Goal: Check status: Check status

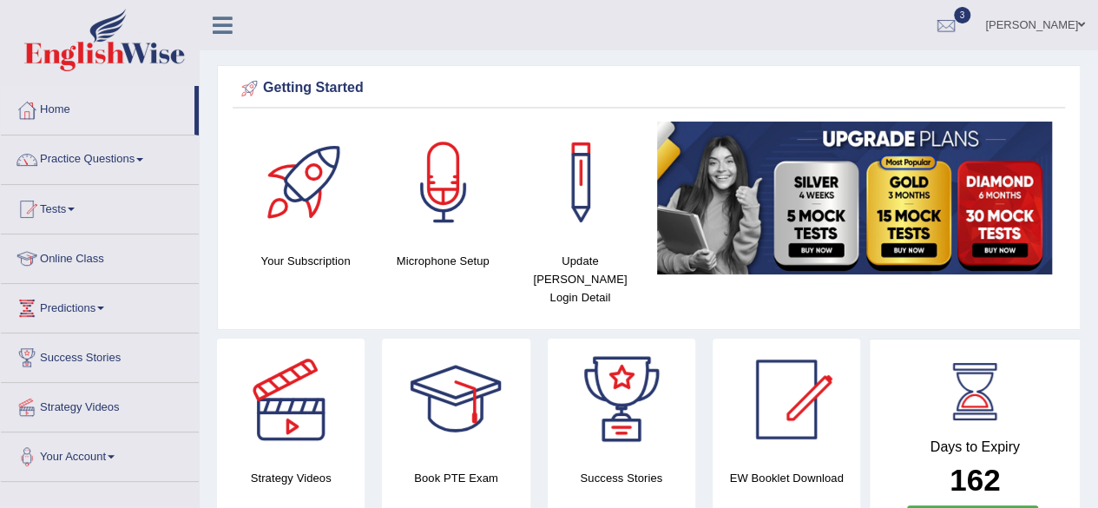
click at [57, 121] on link "Home" at bounding box center [98, 107] width 194 height 43
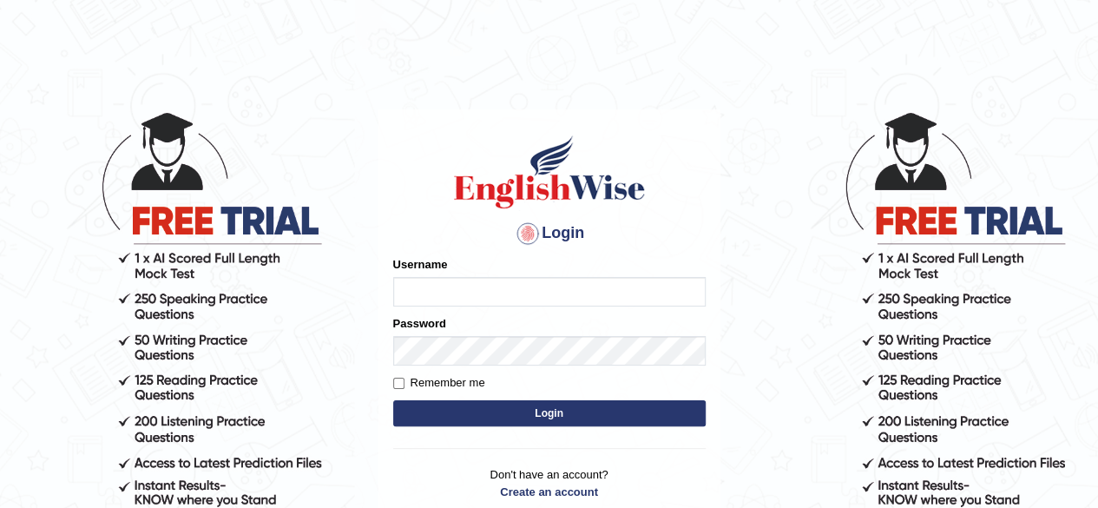
type input "simranjeetkaur_parramatta"
click at [513, 419] on button "Login" at bounding box center [549, 413] width 313 height 26
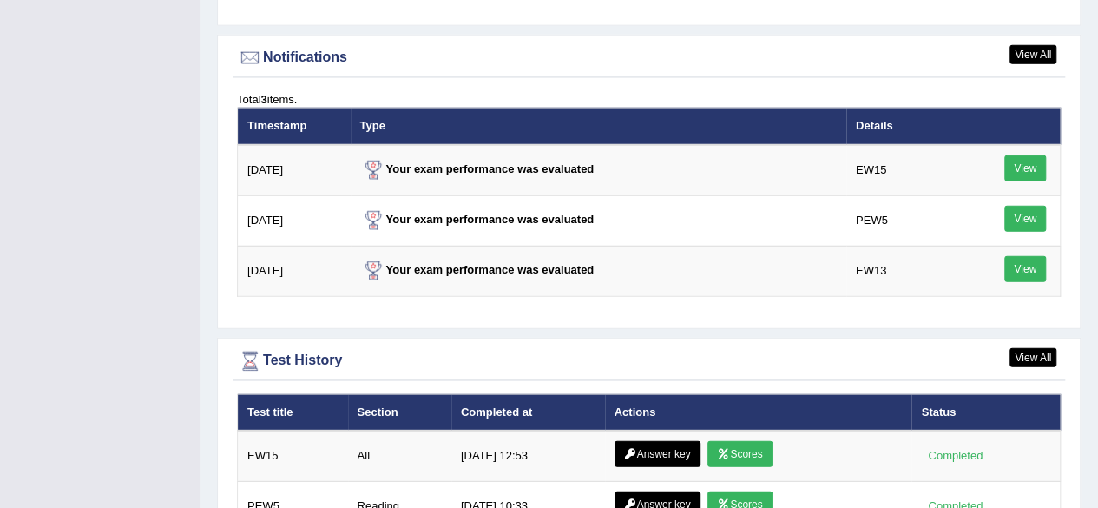
scroll to position [2224, 0]
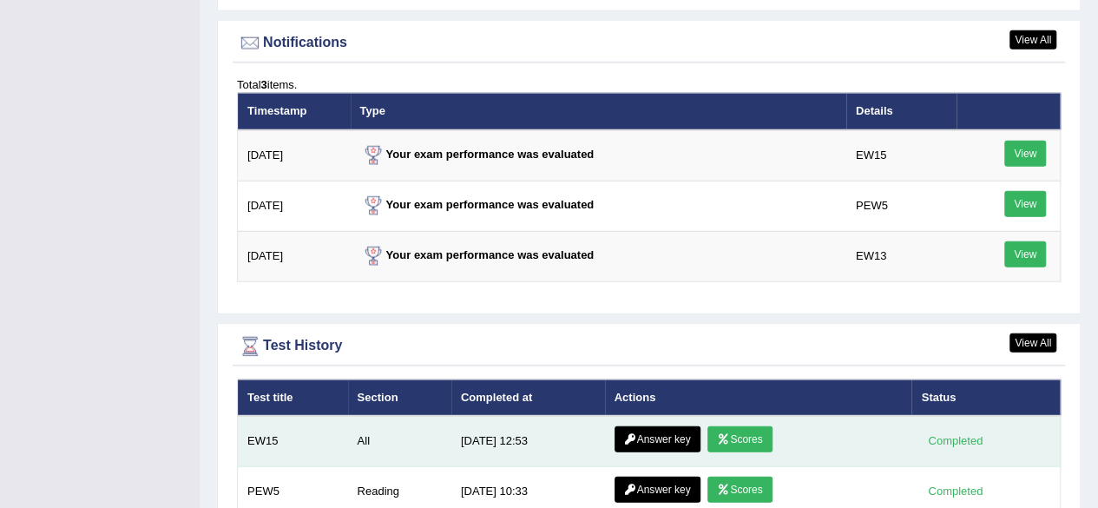
click at [748, 426] on link "Scores" at bounding box center [740, 439] width 64 height 26
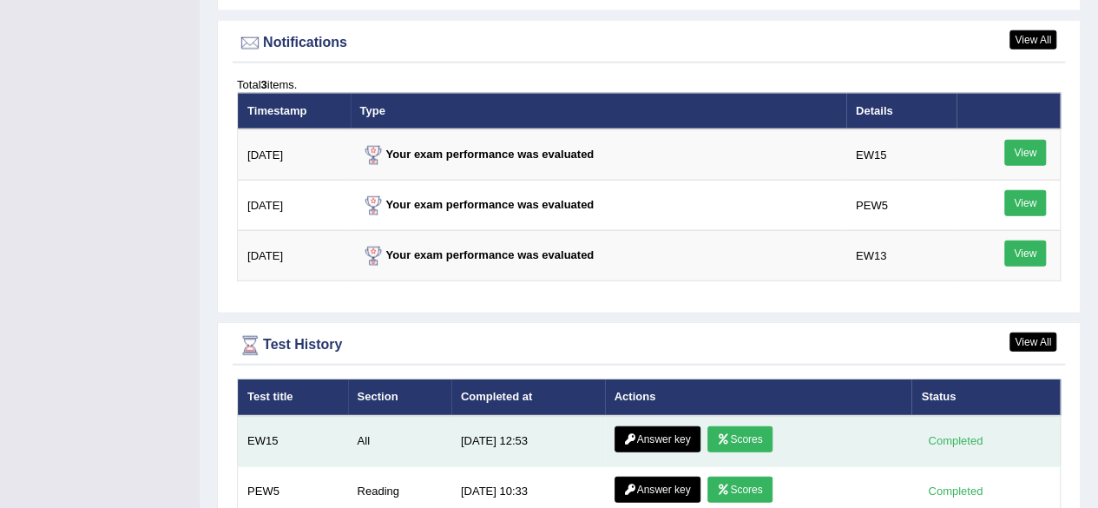
click at [672, 426] on link "Answer key" at bounding box center [658, 439] width 86 height 26
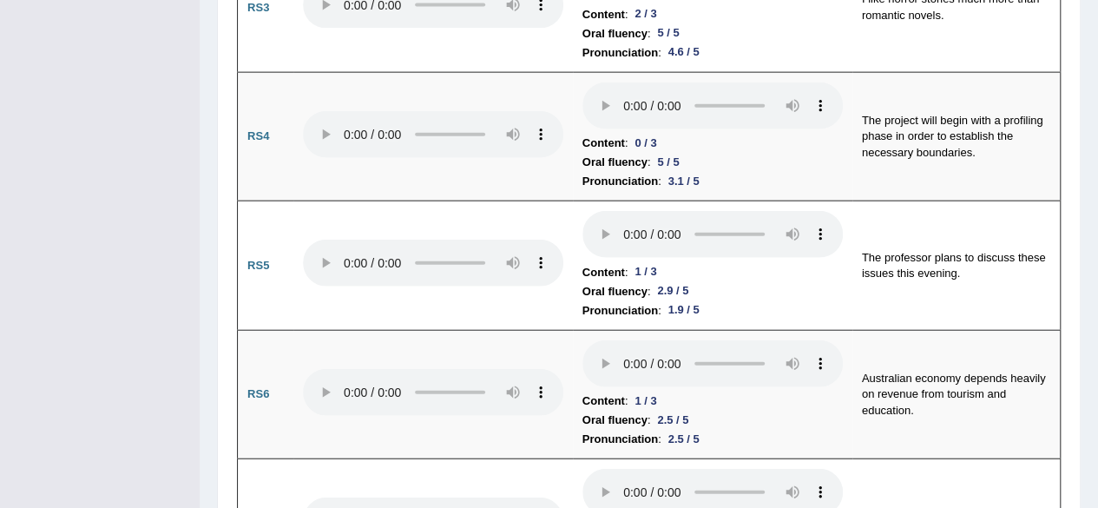
scroll to position [38, 0]
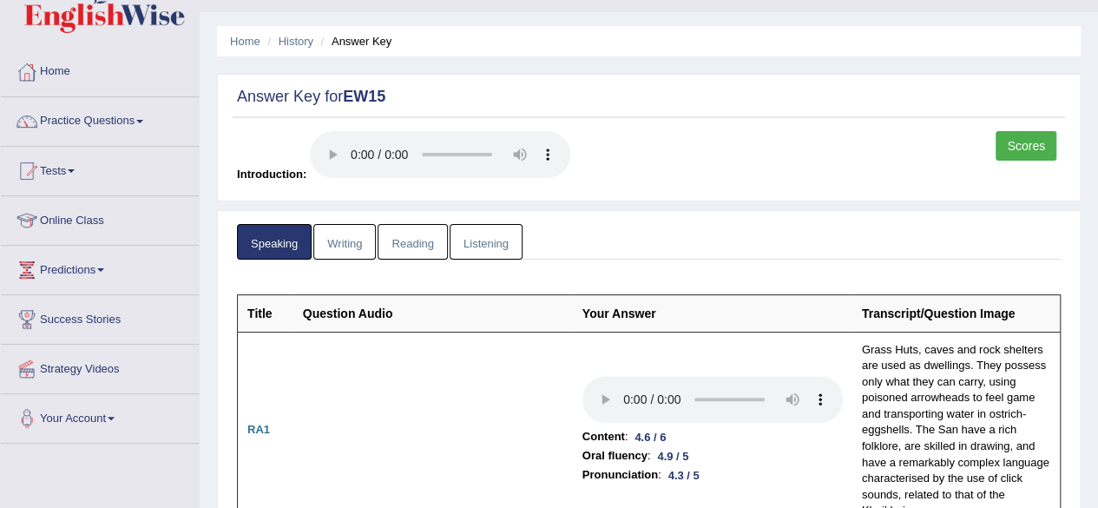
click at [343, 247] on link "Writing" at bounding box center [344, 242] width 63 height 36
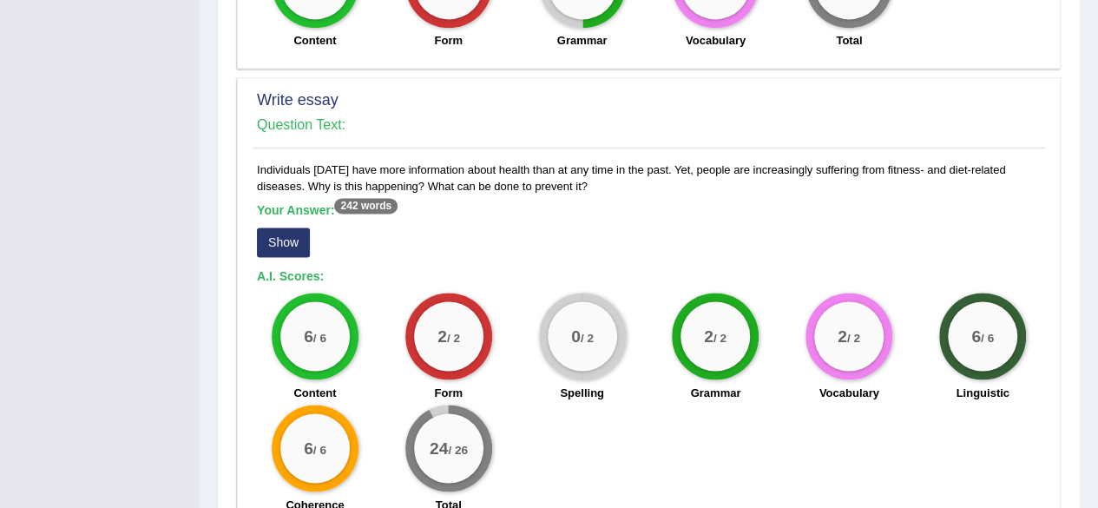
scroll to position [1262, 0]
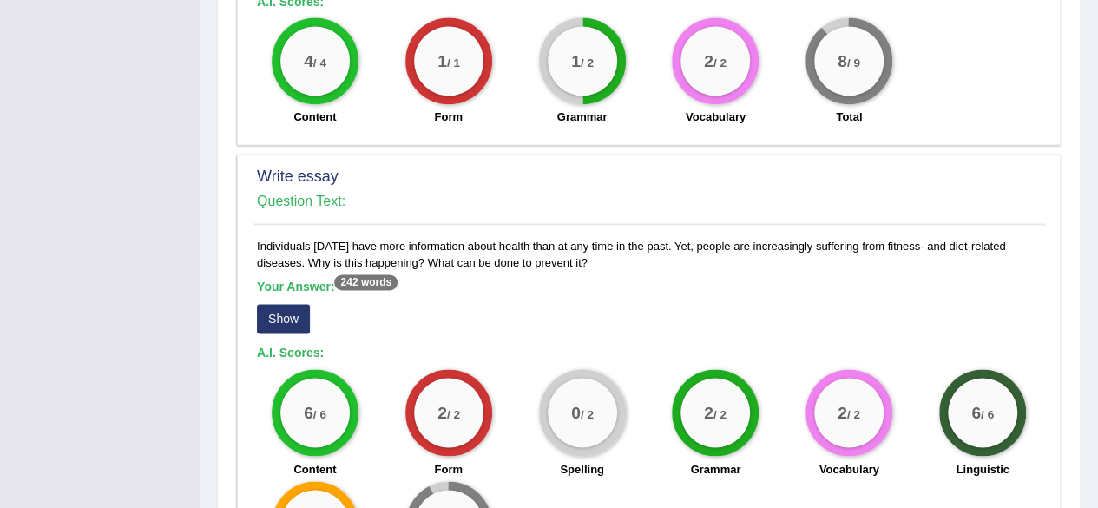
click at [290, 312] on button "Show" at bounding box center [283, 319] width 53 height 30
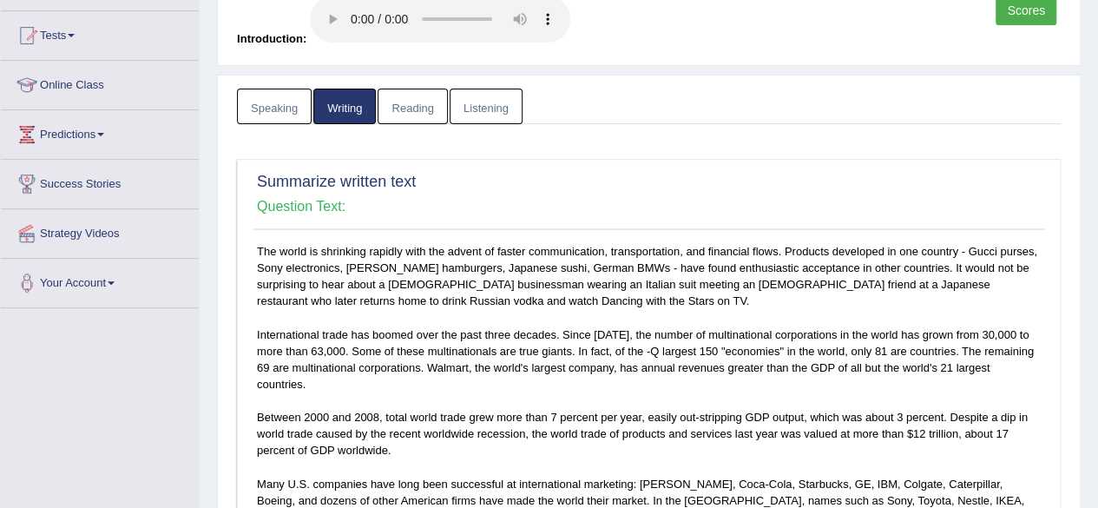
scroll to position [25, 0]
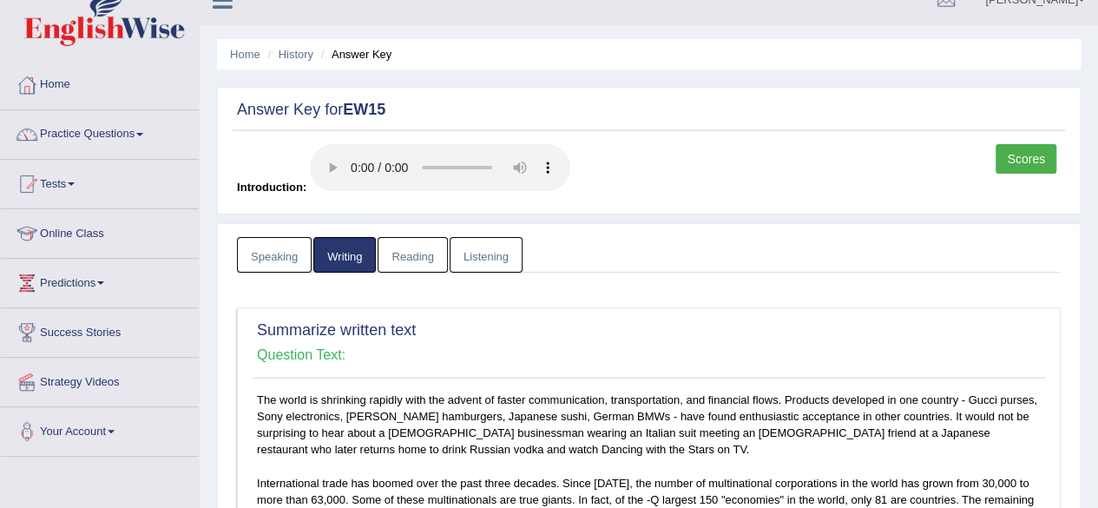
click at [415, 246] on link "Reading" at bounding box center [412, 255] width 69 height 36
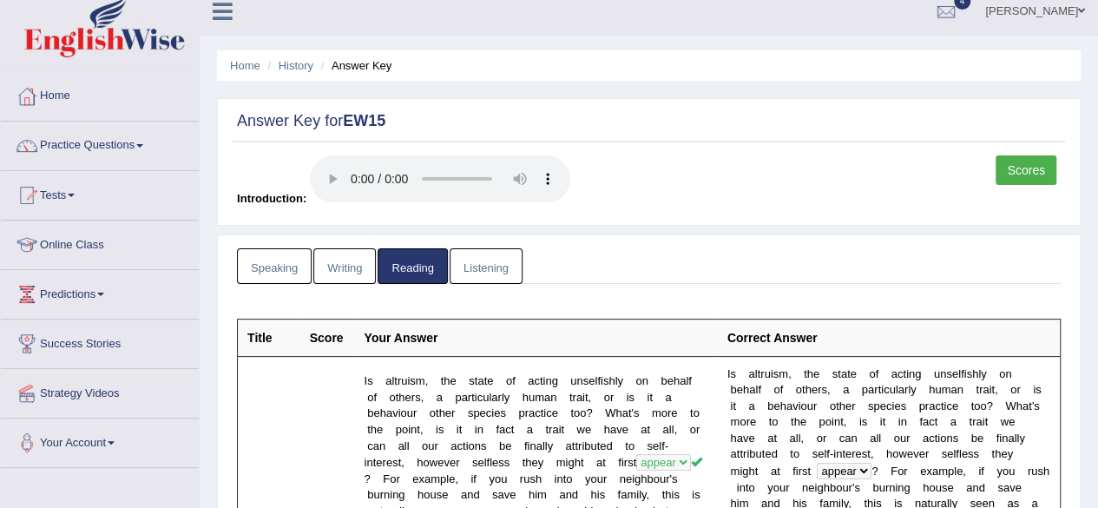
scroll to position [0, 0]
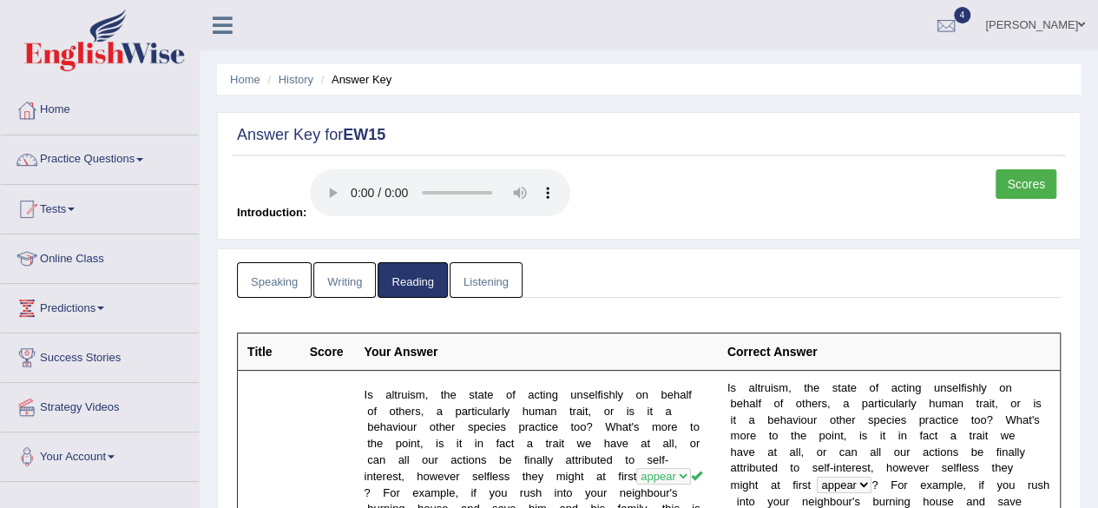
click at [494, 280] on link "Listening" at bounding box center [486, 280] width 73 height 36
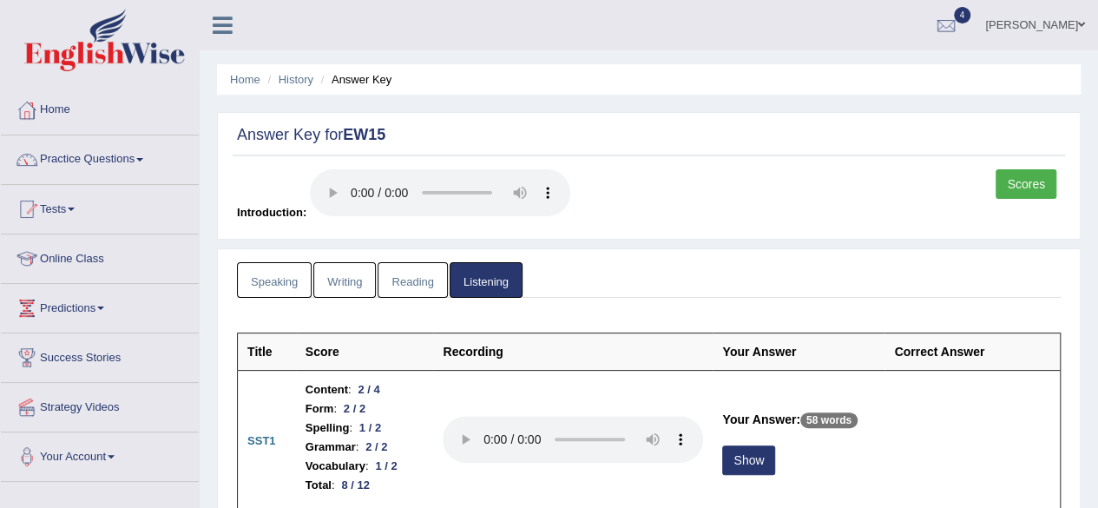
click at [1024, 179] on link "Scores" at bounding box center [1026, 184] width 61 height 30
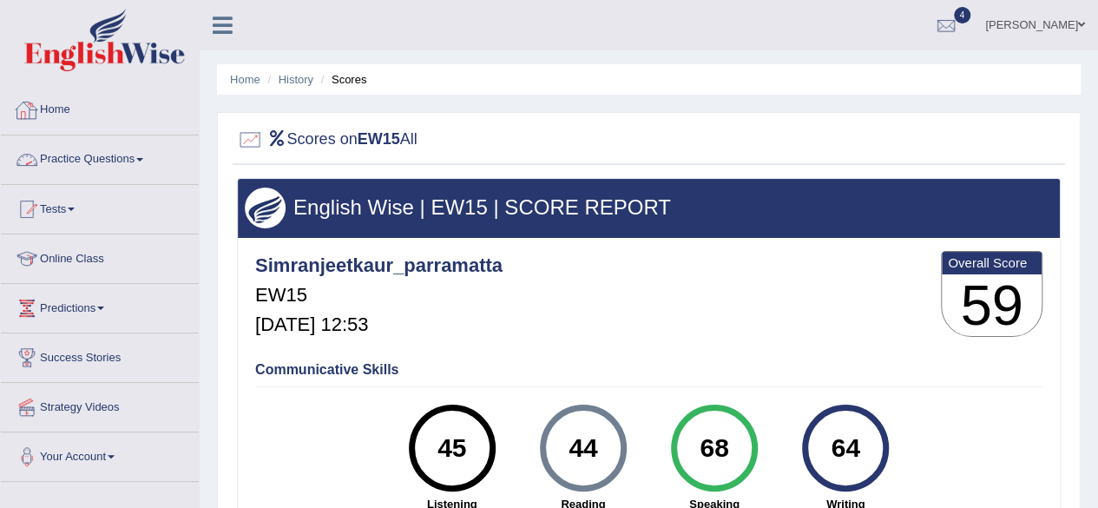
click at [67, 112] on link "Home" at bounding box center [100, 107] width 198 height 43
